Goal: Find specific page/section: Find specific page/section

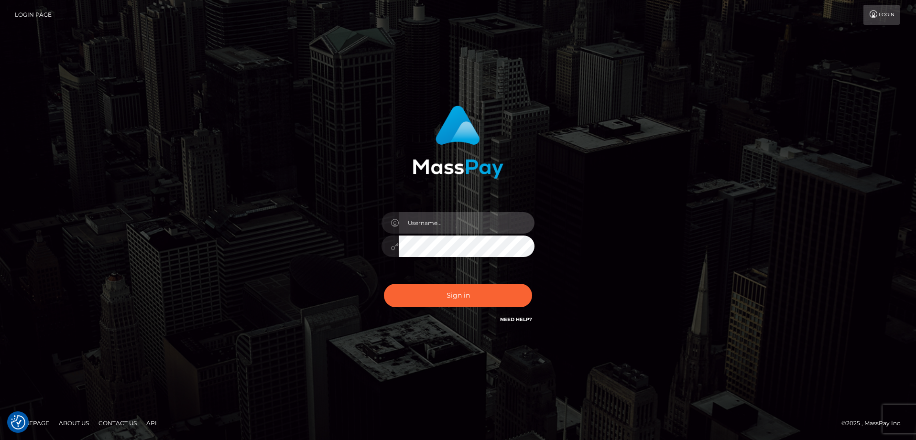
type input "marco.cope"
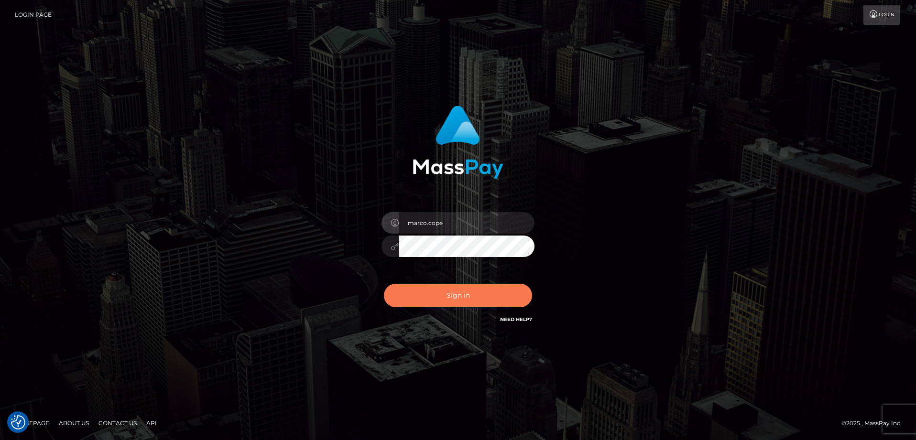
click at [463, 291] on button "Sign in" at bounding box center [458, 295] width 148 height 23
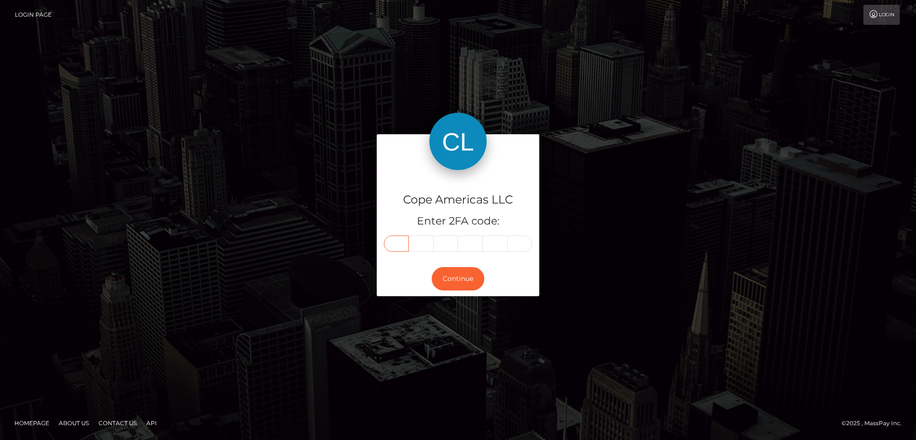
click at [400, 247] on input "text" at bounding box center [396, 244] width 25 height 16
type input "7"
type input "1"
type input "2"
type input "6"
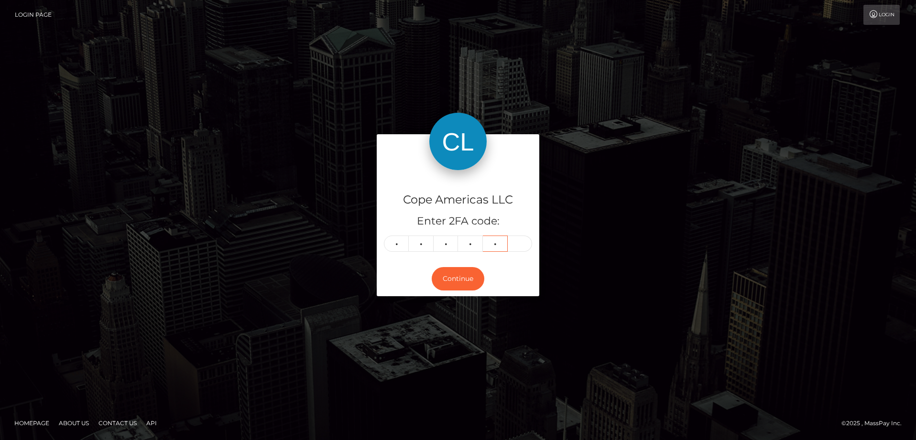
type input "6"
type input "3"
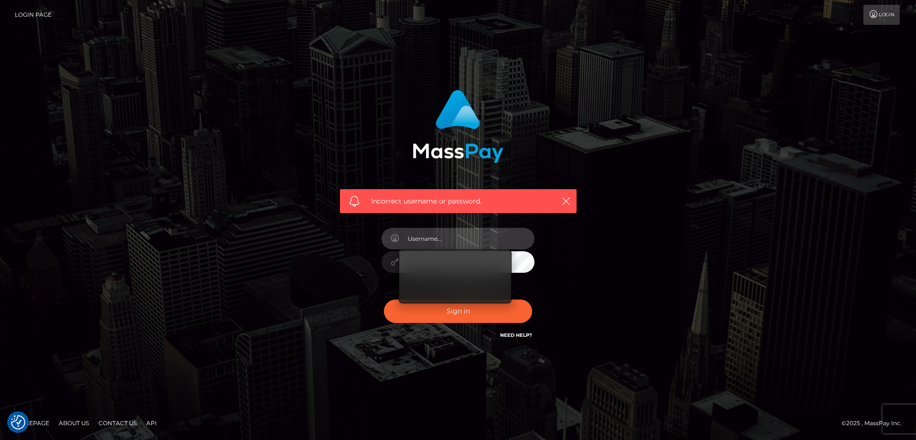
type input "marco.cope"
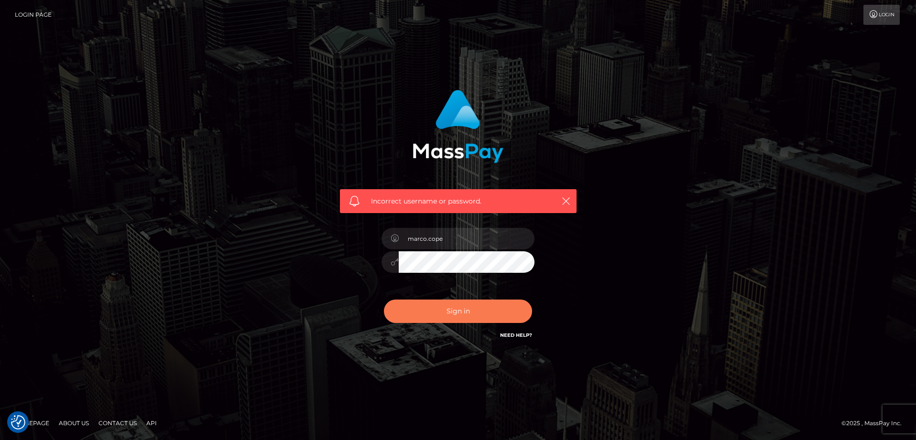
click at [424, 309] on button "Sign in" at bounding box center [458, 311] width 148 height 23
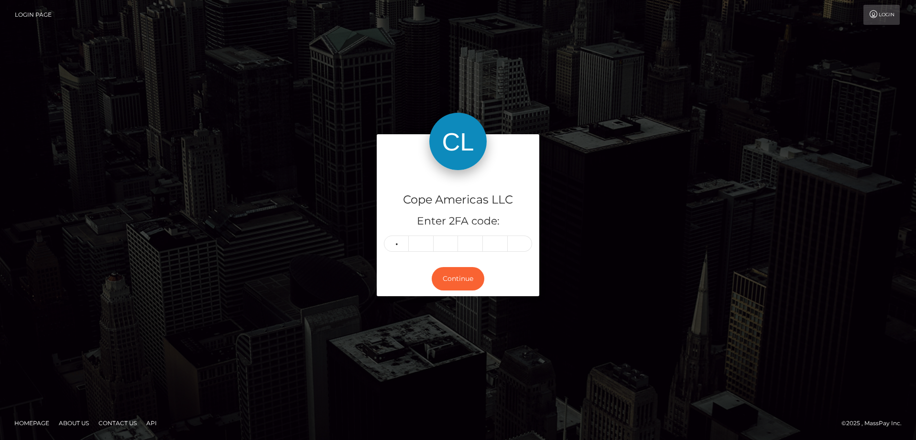
type input "7"
type input "2"
type input "7"
type input "0"
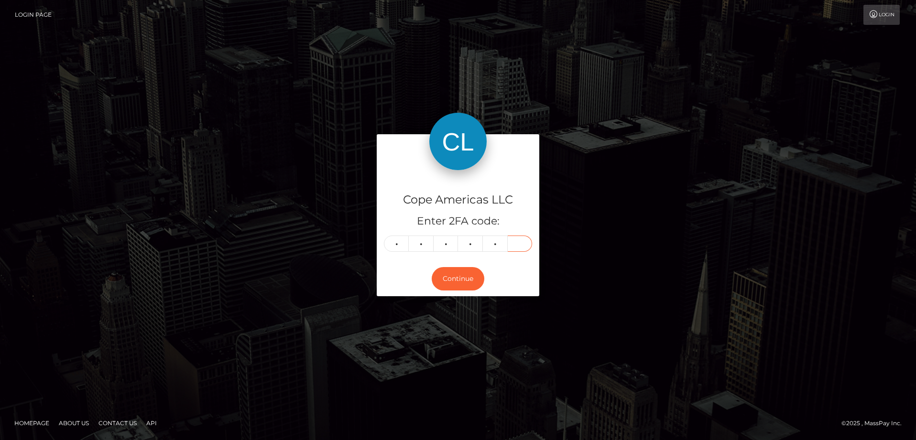
type input "9"
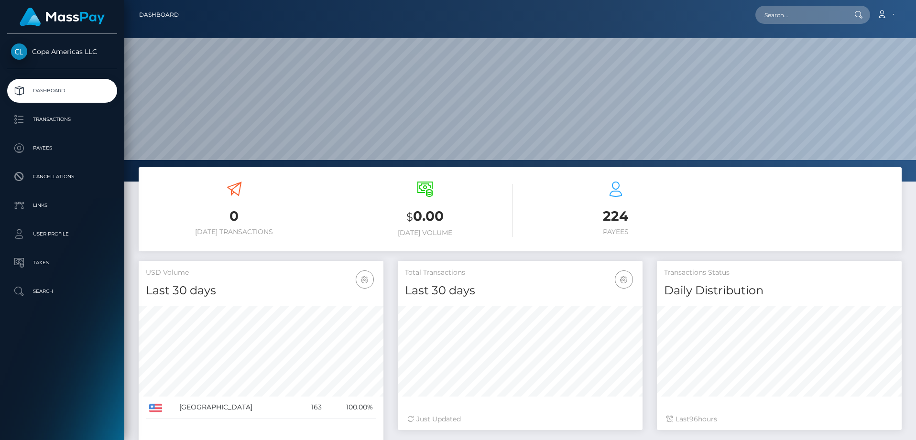
scroll to position [170, 245]
click at [802, 18] on input "text" at bounding box center [801, 15] width 90 height 18
click at [788, 15] on input "text" at bounding box center [801, 15] width 90 height 18
paste input "56345"
type input "56345"
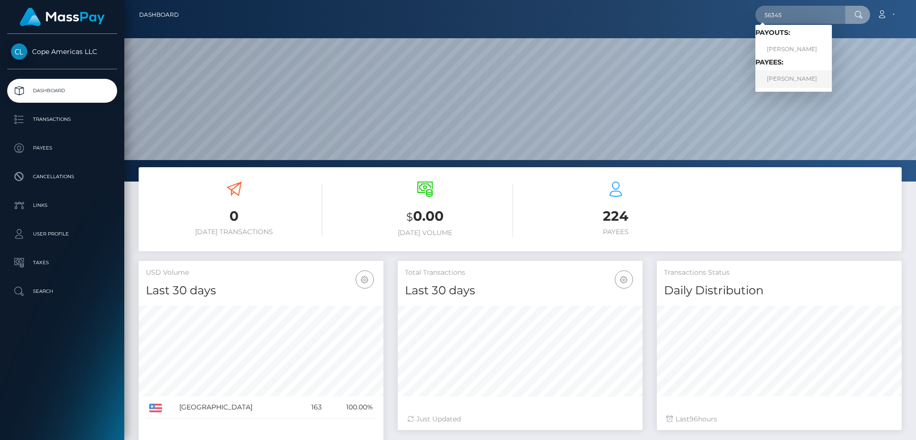
click at [799, 82] on link "JASNA MITRIKJ STANOJKOVSKI" at bounding box center [794, 79] width 77 height 18
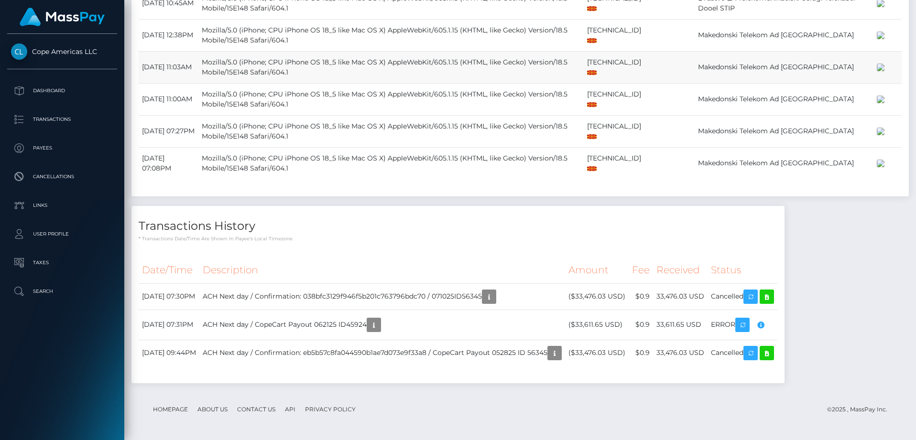
scroll to position [1050, 0]
